Goal: Task Accomplishment & Management: Complete application form

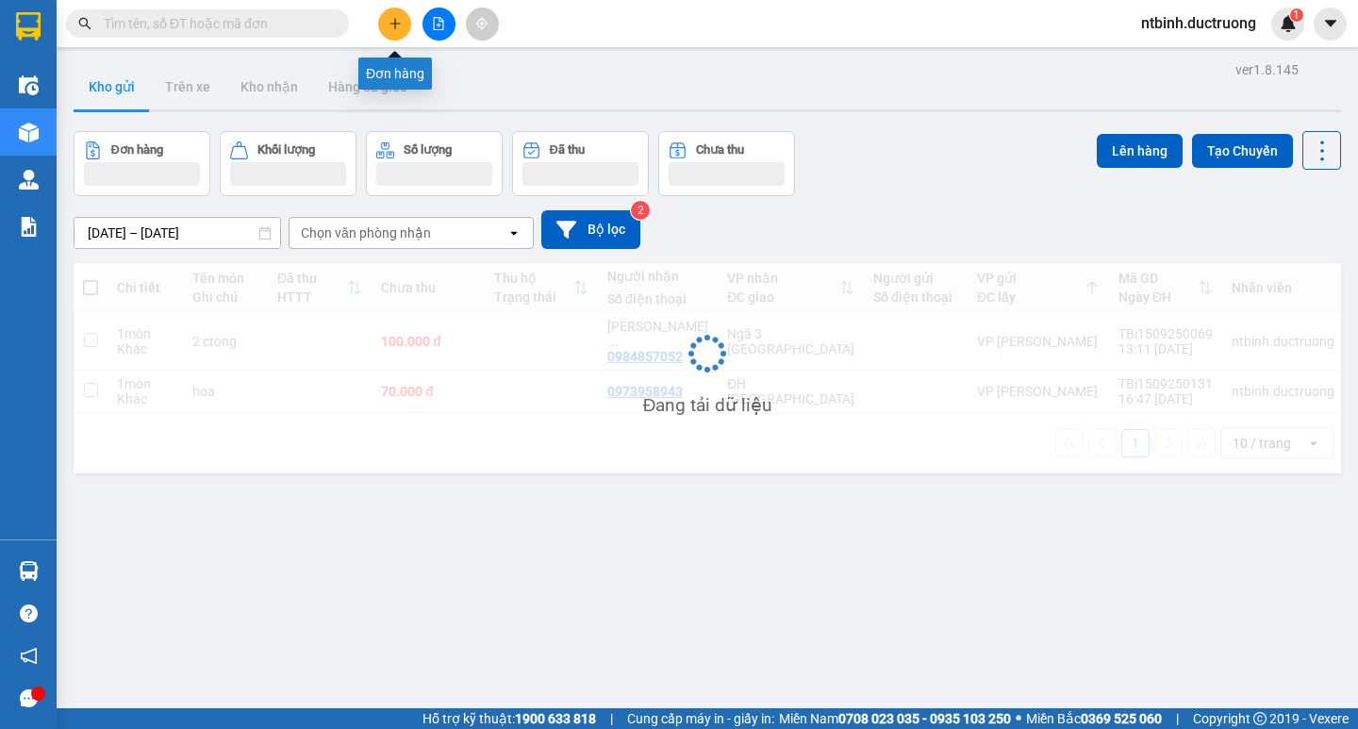
click at [386, 18] on button at bounding box center [394, 24] width 33 height 33
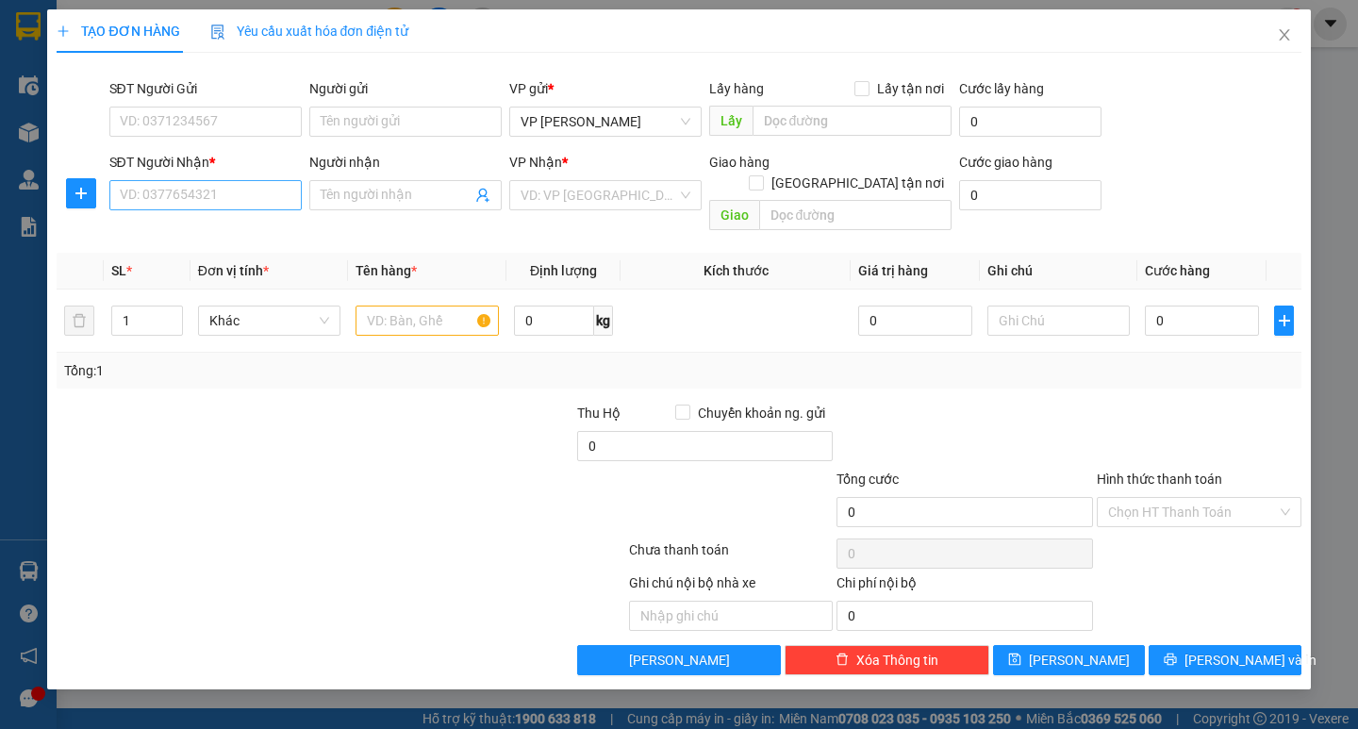
drag, startPoint x: 206, startPoint y: 174, endPoint x: 194, endPoint y: 193, distance: 22.8
click at [196, 190] on div "SĐT Người Nhận * VD: 0377654321" at bounding box center [205, 185] width 192 height 66
click at [194, 193] on input "SĐT Người Nhận *" at bounding box center [205, 195] width 192 height 30
click at [239, 204] on input "SĐT Người Nhận *" at bounding box center [205, 195] width 192 height 30
click at [221, 237] on div "0348496315" at bounding box center [206, 233] width 170 height 21
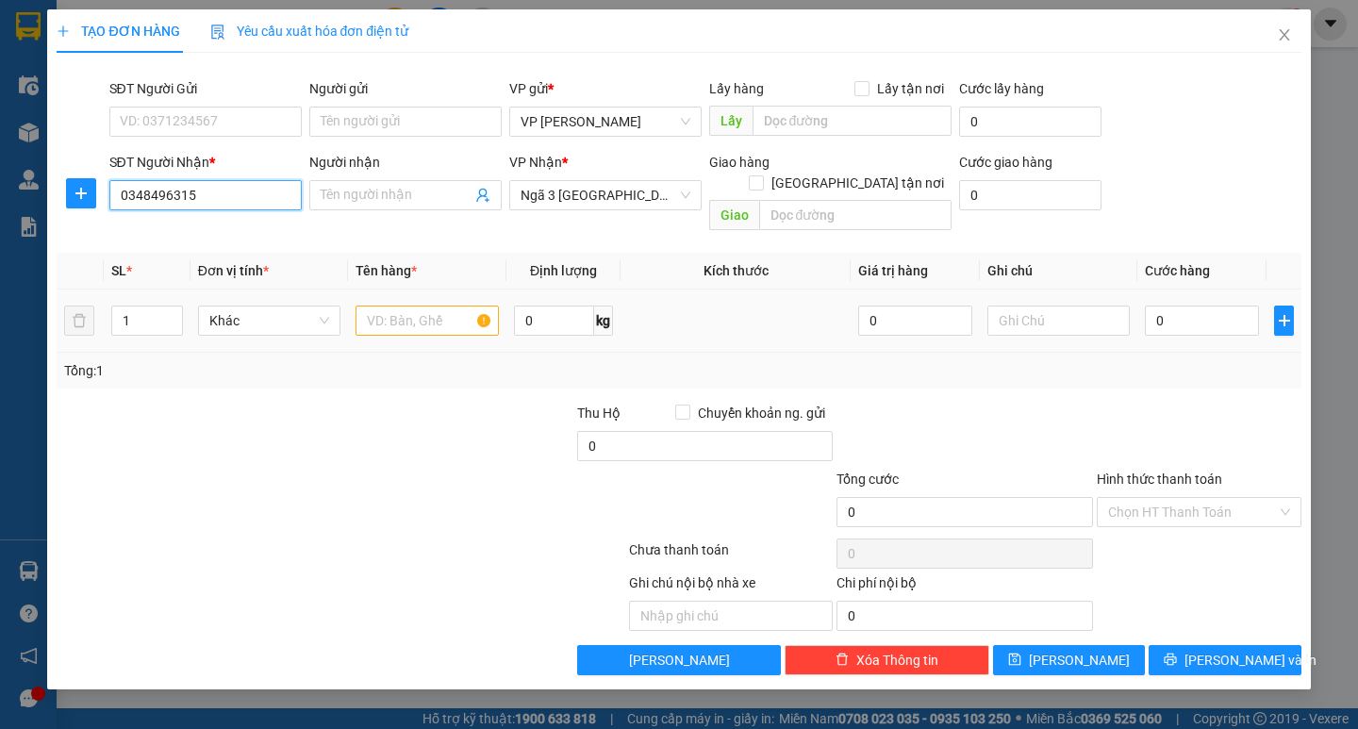
type input "0348496315"
click at [421, 306] on input "text" at bounding box center [426, 321] width 142 height 30
type input "thuốc"
click at [1173, 306] on input "0" at bounding box center [1202, 321] width 114 height 30
type input "3"
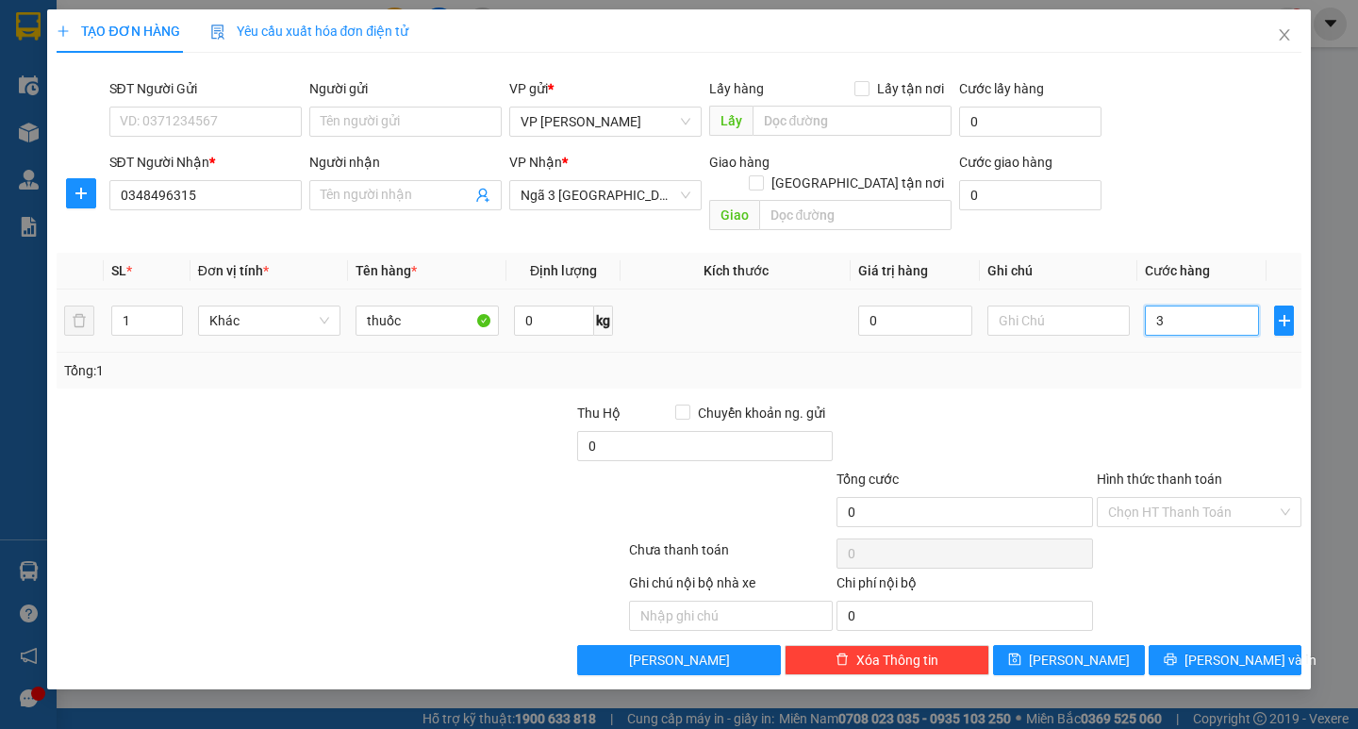
type input "3"
type input "30"
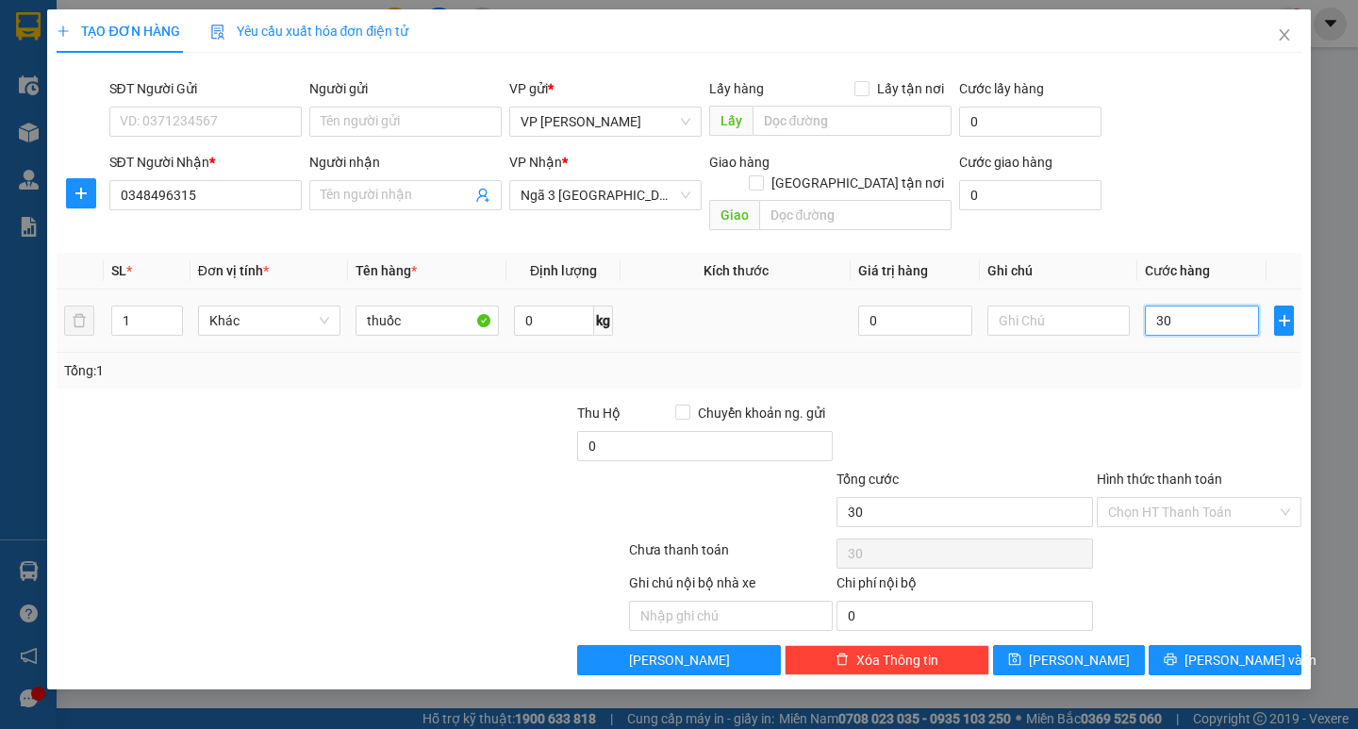
click at [1172, 306] on input "30" at bounding box center [1202, 321] width 114 height 30
type input "30.000"
click at [1234, 650] on span "[PERSON_NAME] và In" at bounding box center [1250, 660] width 132 height 21
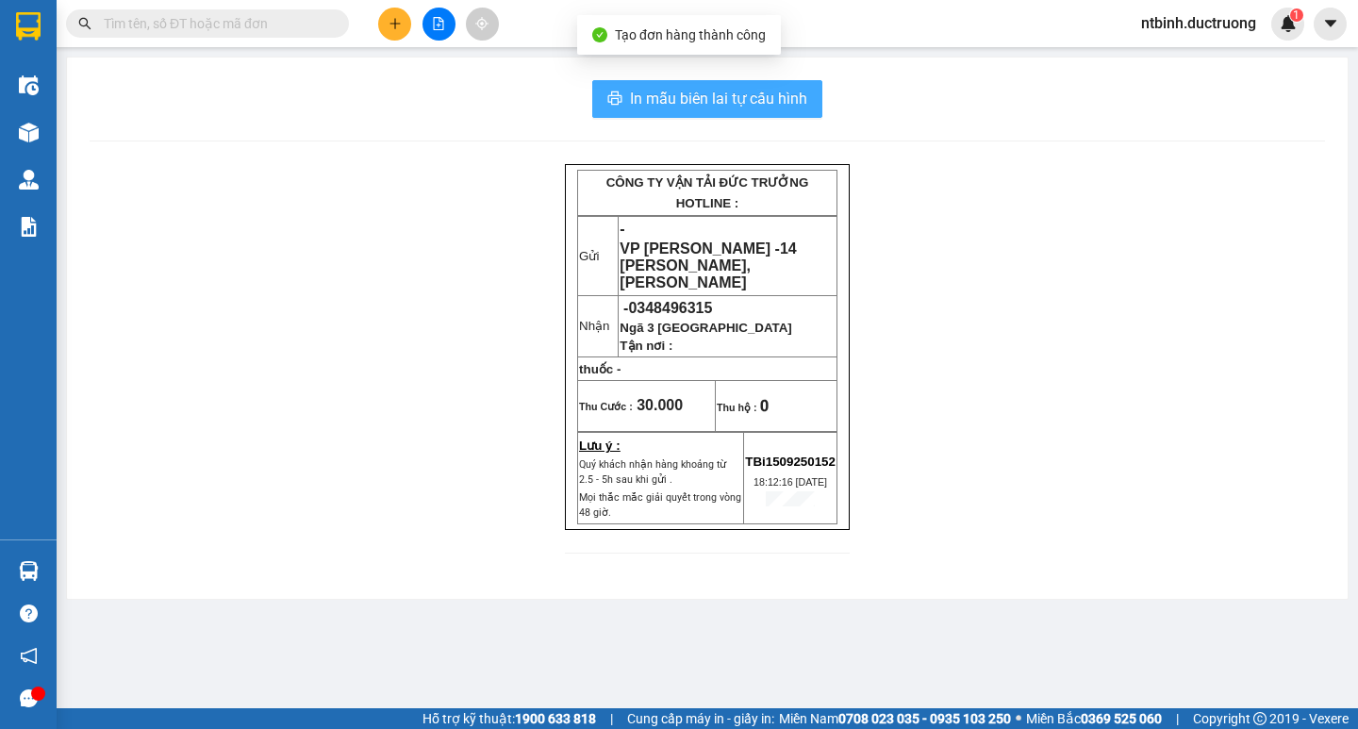
click at [681, 103] on span "In mẫu biên lai tự cấu hình" at bounding box center [718, 99] width 177 height 24
